Goal: Task Accomplishment & Management: Complete application form

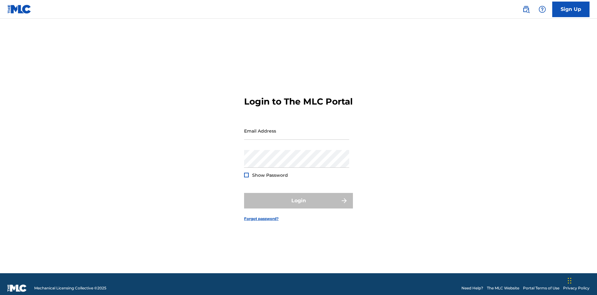
scroll to position [8, 0]
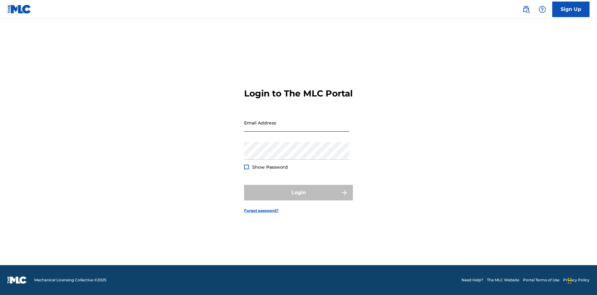
click at [297, 128] on input "Email Address" at bounding box center [296, 123] width 105 height 18
type input "[PERSON_NAME][EMAIL_ADDRESS][PERSON_NAME][DOMAIN_NAME]"
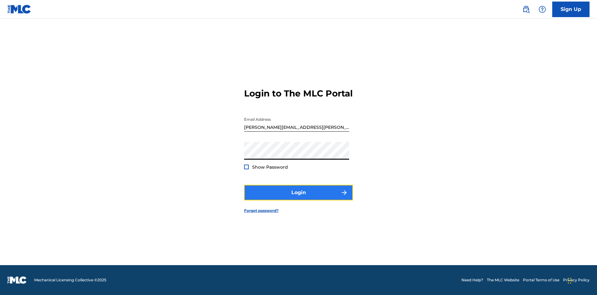
click at [298, 198] on button "Login" at bounding box center [298, 193] width 109 height 16
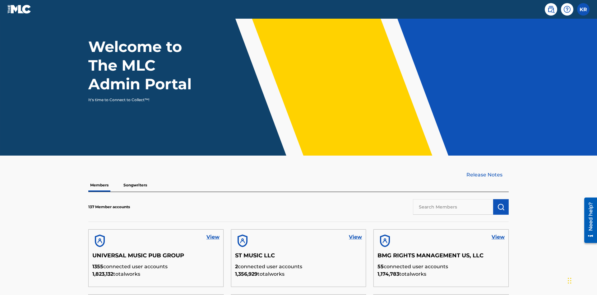
scroll to position [188, 0]
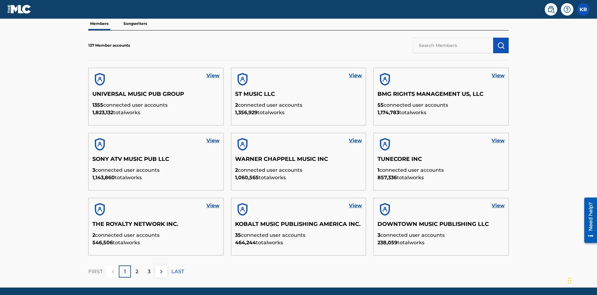
click at [453, 45] on input "text" at bounding box center [453, 46] width 80 height 16
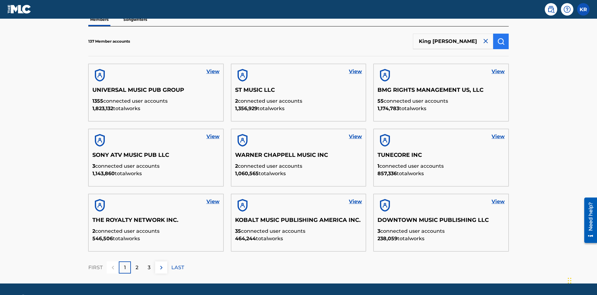
type input "King [PERSON_NAME]"
click at [501, 41] on img "submit" at bounding box center [500, 41] width 7 height 7
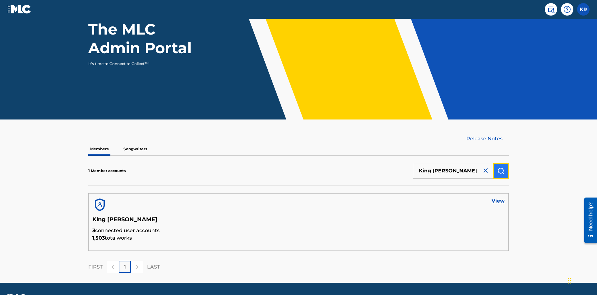
scroll to position [80, 0]
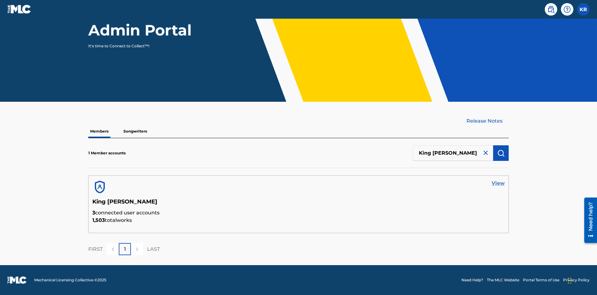
click at [498, 183] on link "View" at bounding box center [497, 182] width 13 height 7
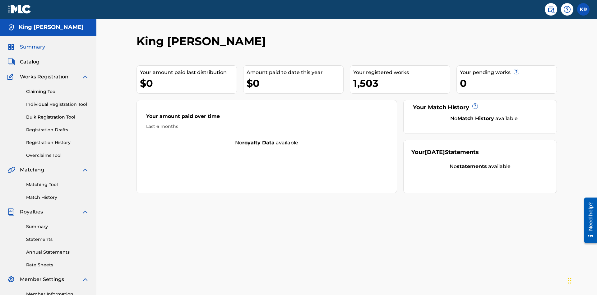
scroll to position [51, 0]
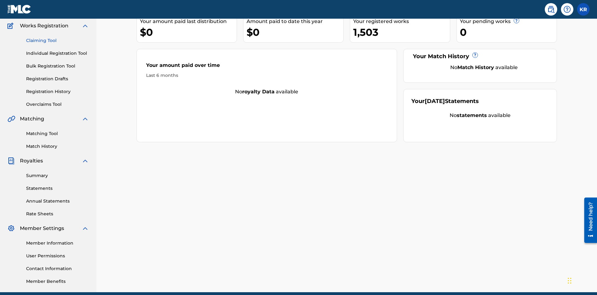
click at [57, 40] on link "Claiming Tool" at bounding box center [57, 40] width 63 height 7
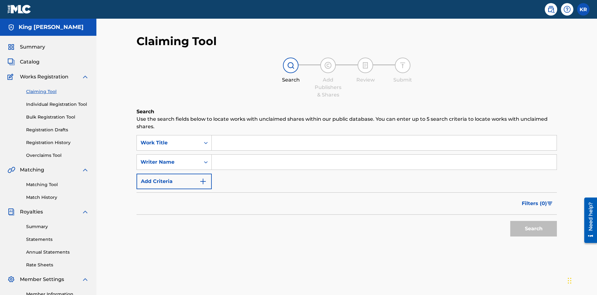
scroll to position [78, 0]
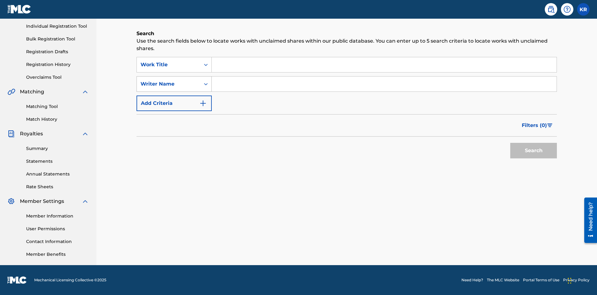
click at [168, 84] on div "Writer Name" at bounding box center [168, 83] width 56 height 7
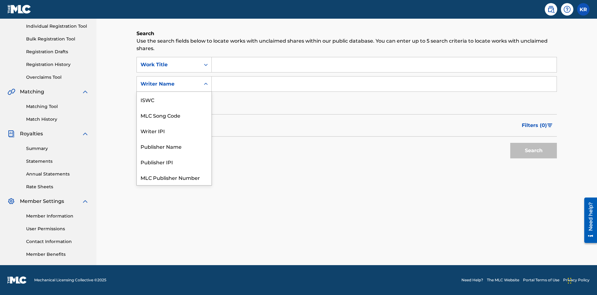
scroll to position [16, 0]
click at [174, 99] on div "MLC Song Code" at bounding box center [174, 100] width 75 height 16
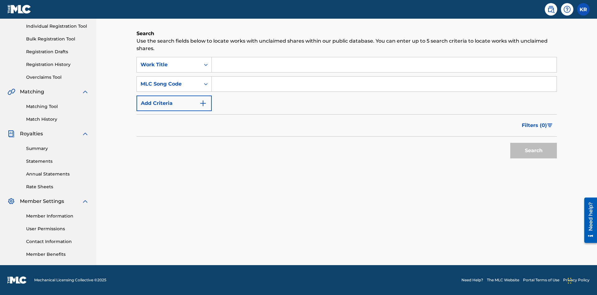
click at [384, 65] on input "Search Form" at bounding box center [384, 64] width 345 height 15
type input "NON-OWNED WORK TO CLAIM"
click at [384, 84] on input "Search Form" at bounding box center [384, 83] width 345 height 15
type input "RB0ZQR"
click at [533, 150] on button "Search" at bounding box center [533, 151] width 47 height 16
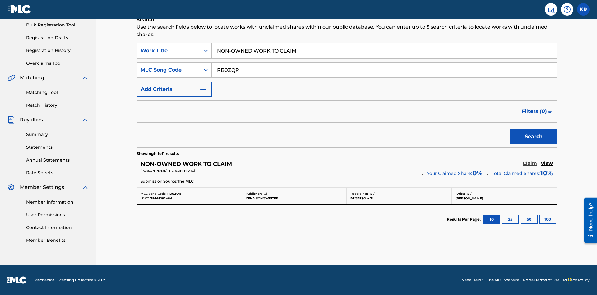
click at [530, 163] on h5 "Claim" at bounding box center [529, 163] width 14 height 6
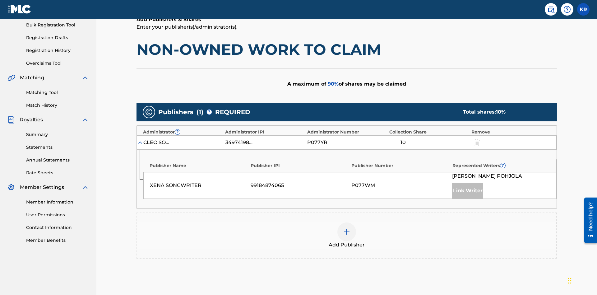
scroll to position [156, 0]
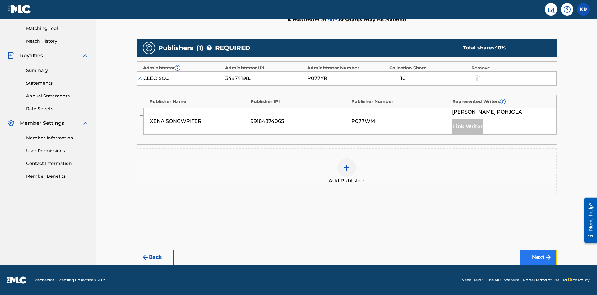
click at [538, 257] on button "Next" at bounding box center [537, 257] width 37 height 16
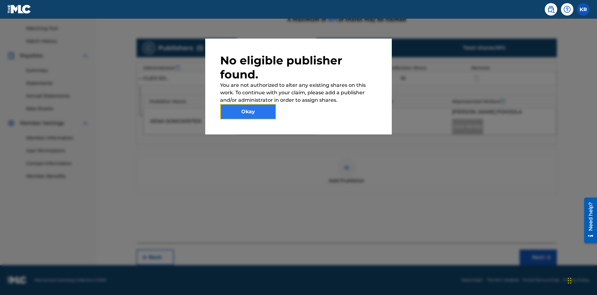
click at [248, 112] on button "Okay" at bounding box center [248, 112] width 56 height 16
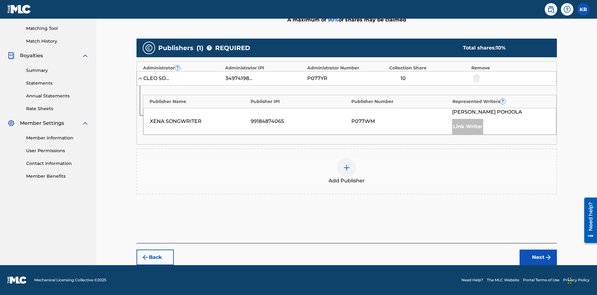
click at [347, 168] on img at bounding box center [346, 167] width 7 height 7
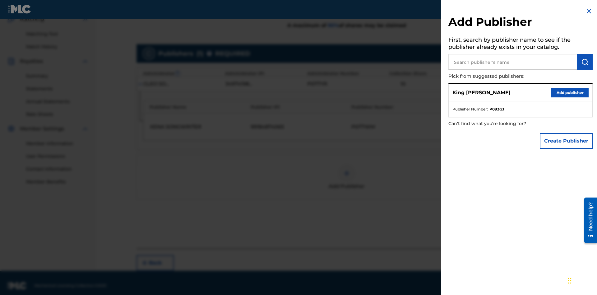
click at [513, 62] on input "text" at bounding box center [512, 62] width 129 height 16
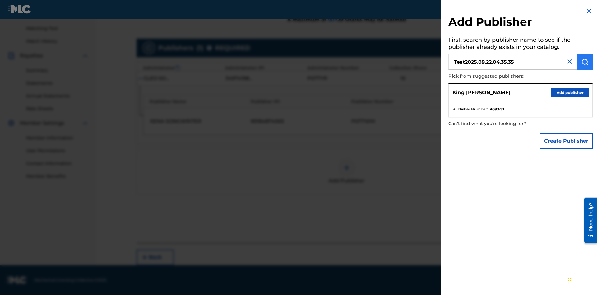
type input "Test2025.09.22.04.35.35"
click at [585, 62] on img "submit" at bounding box center [584, 61] width 7 height 7
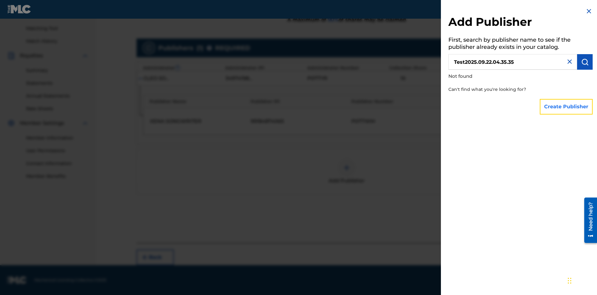
click at [566, 106] on button "Create Publisher" at bounding box center [566, 107] width 53 height 16
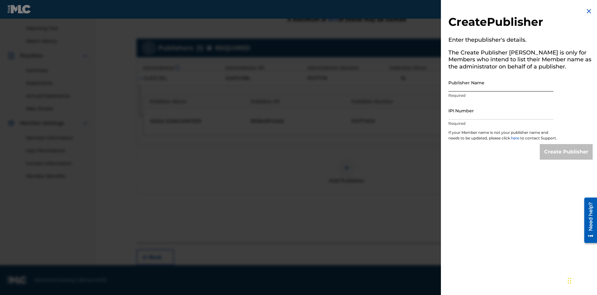
click at [501, 82] on input "Publisher Name" at bounding box center [500, 83] width 105 height 18
type input "Test2025.09.22.04.35.41"
click at [501, 110] on input "IPI Number" at bounding box center [500, 111] width 105 height 18
type input "00595839777"
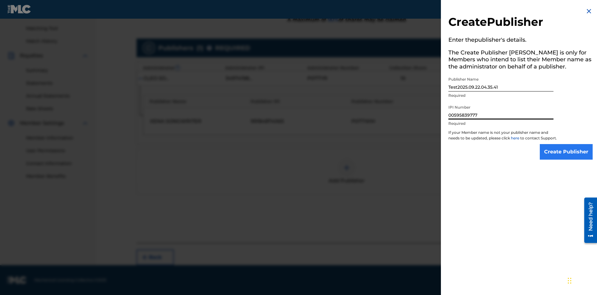
click at [566, 157] on input "Create Publisher" at bounding box center [566, 152] width 53 height 16
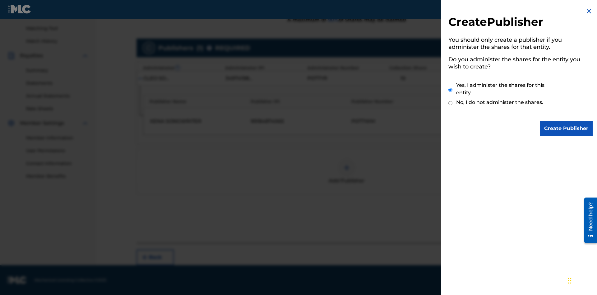
click at [450, 90] on input "Yes, I administer the shares for this entity" at bounding box center [450, 89] width 4 height 13
click at [566, 128] on input "Create Publisher" at bounding box center [566, 129] width 53 height 16
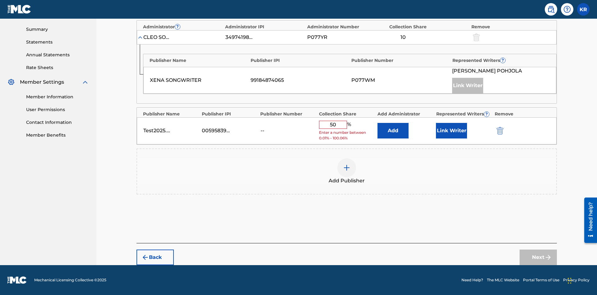
scroll to position [193, 0]
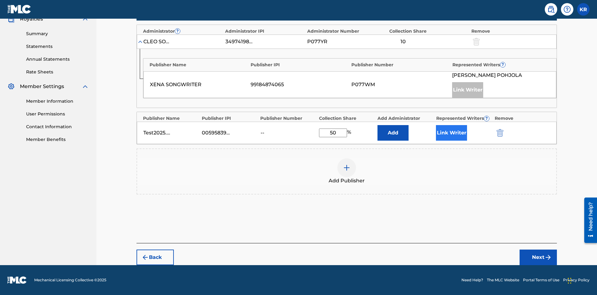
type input "50"
click at [451, 133] on button "Link Writer" at bounding box center [451, 133] width 31 height 16
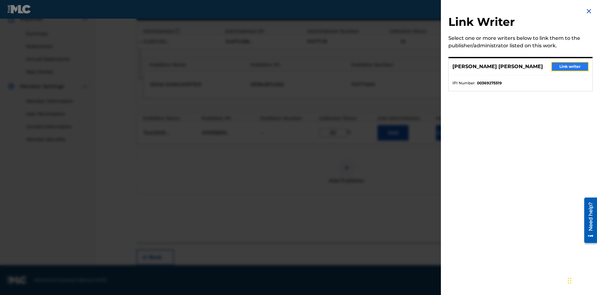
click at [570, 67] on button "Link writer" at bounding box center [569, 66] width 37 height 9
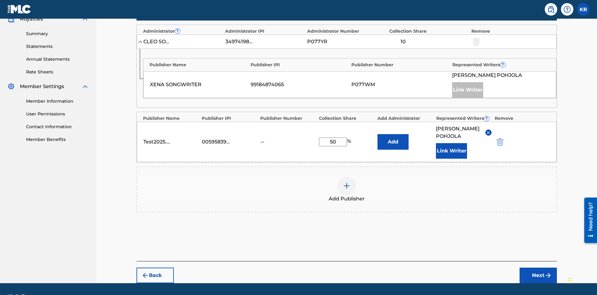
scroll to position [218, 0]
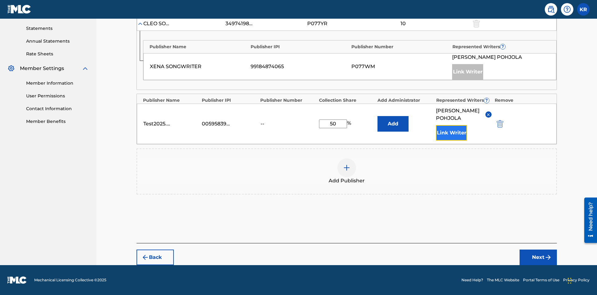
click at [451, 133] on button "Link Writer" at bounding box center [451, 133] width 31 height 16
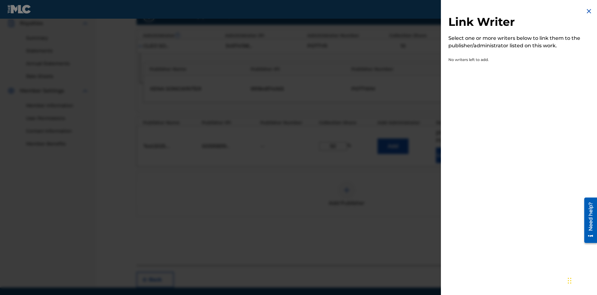
click at [589, 11] on img at bounding box center [588, 10] width 7 height 7
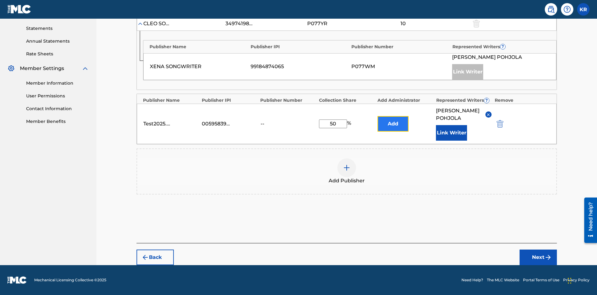
click at [393, 120] on button "Add" at bounding box center [392, 124] width 31 height 16
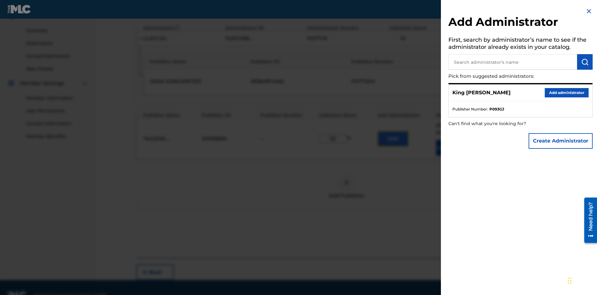
scroll to position [213, 0]
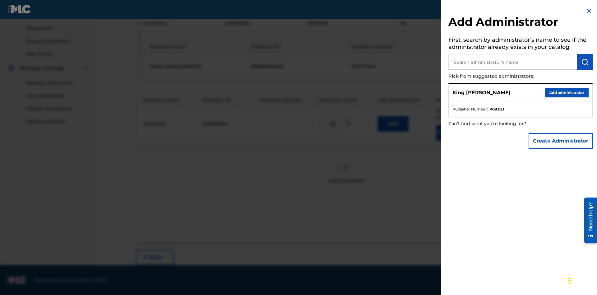
click at [513, 62] on input "text" at bounding box center [512, 62] width 129 height 16
type input "Test2025.09.22.04.36.11"
click at [585, 62] on img "submit" at bounding box center [584, 61] width 7 height 7
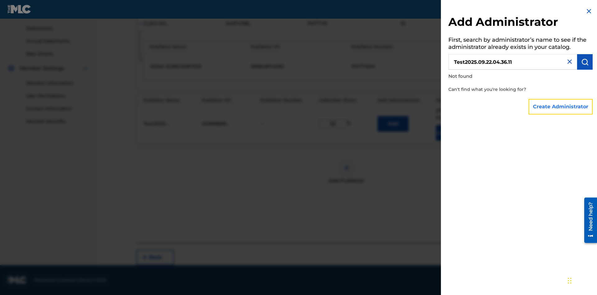
click at [561, 106] on button "Create Administrator" at bounding box center [560, 107] width 64 height 16
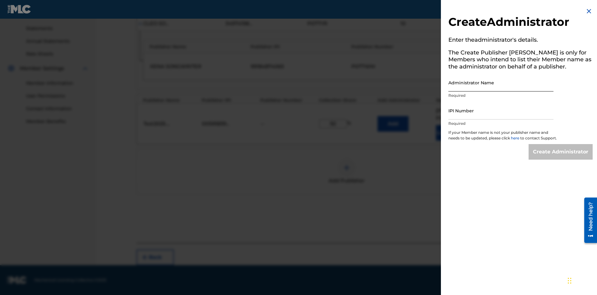
click at [501, 82] on input "Administrator Name" at bounding box center [500, 83] width 105 height 18
type input "Test2025.09.22.04.36.18"
click at [501, 110] on input "IPI Number" at bounding box center [500, 111] width 105 height 18
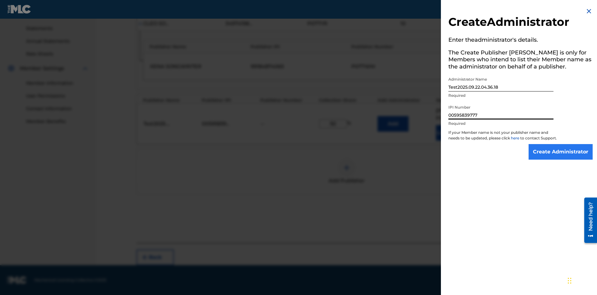
type input "00595839777"
click at [561, 157] on input "Create Administrator" at bounding box center [560, 152] width 64 height 16
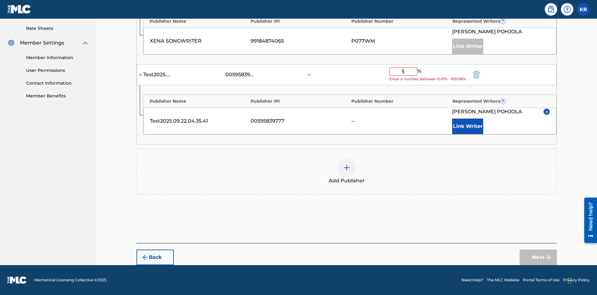
type input "50"
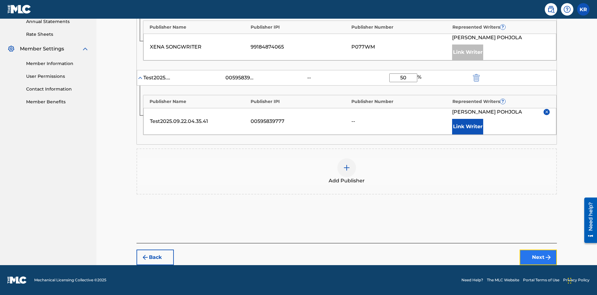
click at [538, 257] on button "Next" at bounding box center [537, 257] width 37 height 16
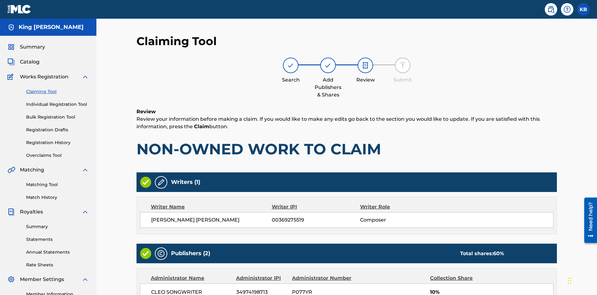
scroll to position [186, 0]
